Goal: Task Accomplishment & Management: Manage account settings

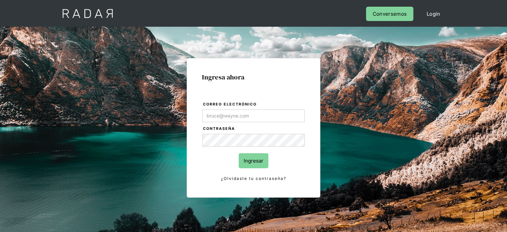
type input "[EMAIL_ADDRESS][PERSON_NAME][DOMAIN_NAME]"
click at [257, 155] on input "Ingresar" at bounding box center [254, 160] width 30 height 15
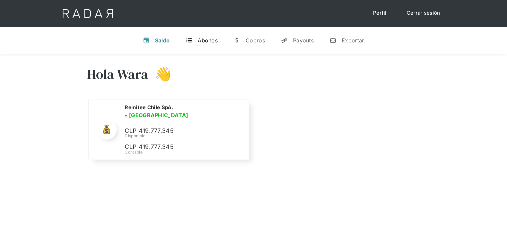
click at [208, 43] on div "Abonos" at bounding box center [208, 40] width 20 height 7
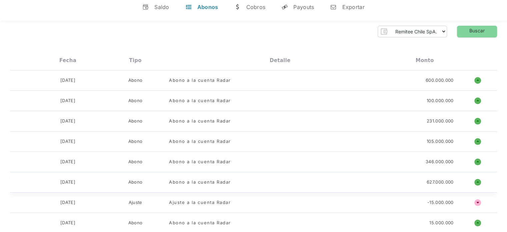
scroll to position [67, 0]
